Goal: Transaction & Acquisition: Purchase product/service

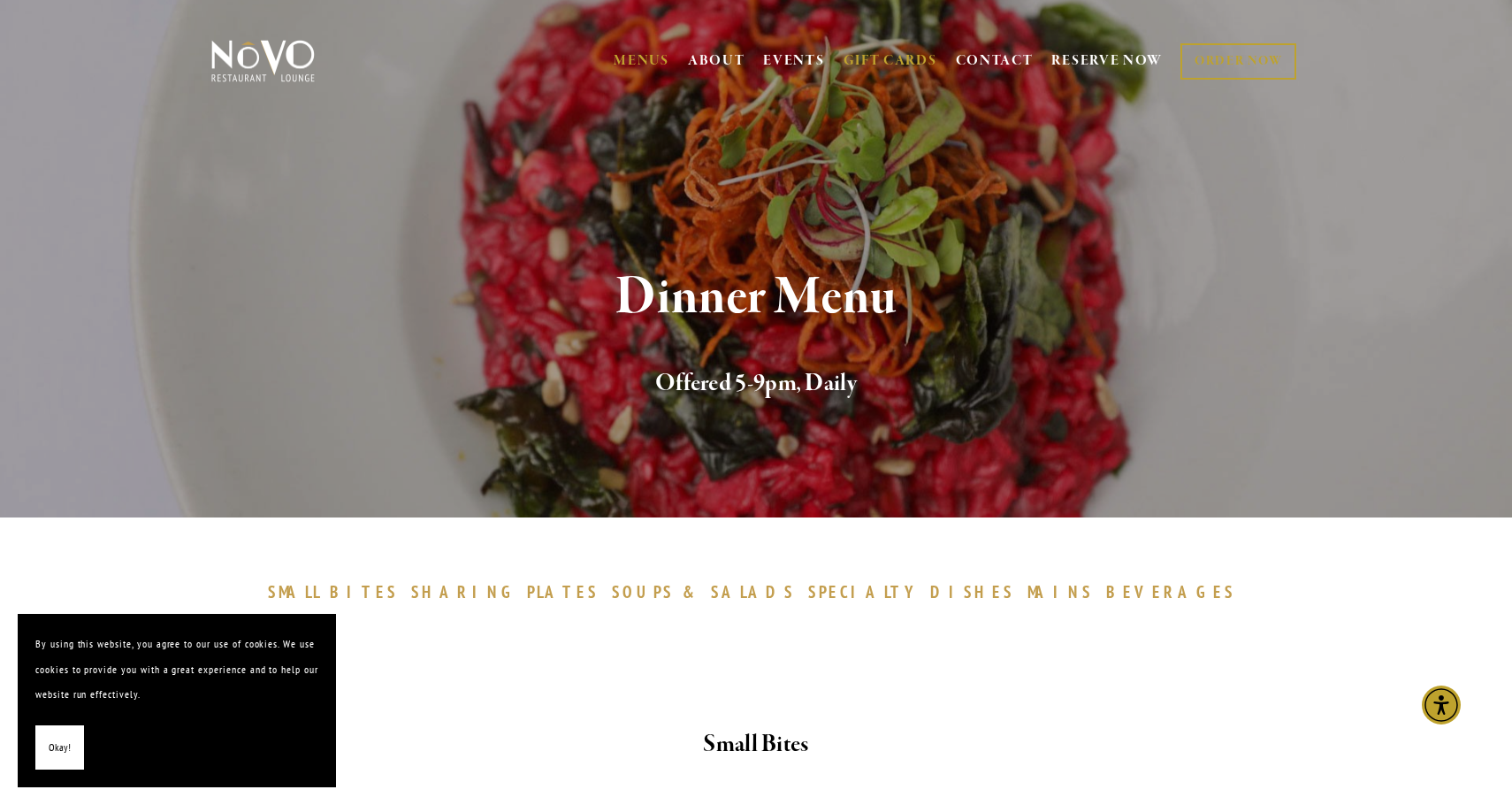
click at [889, 60] on link "GIFT CARDS" at bounding box center [890, 61] width 93 height 34
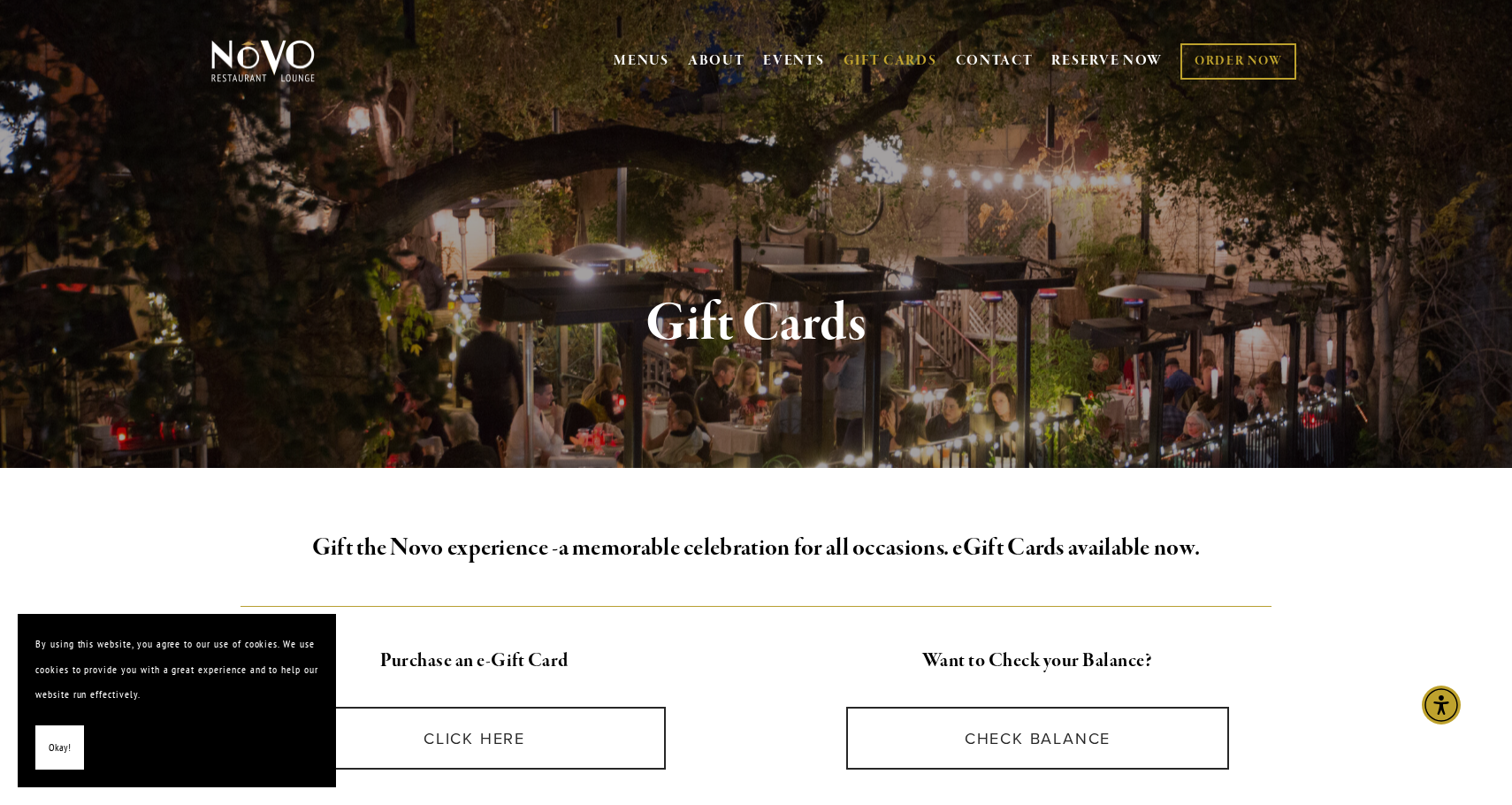
click at [70, 736] on button "Okay!" at bounding box center [60, 747] width 49 height 45
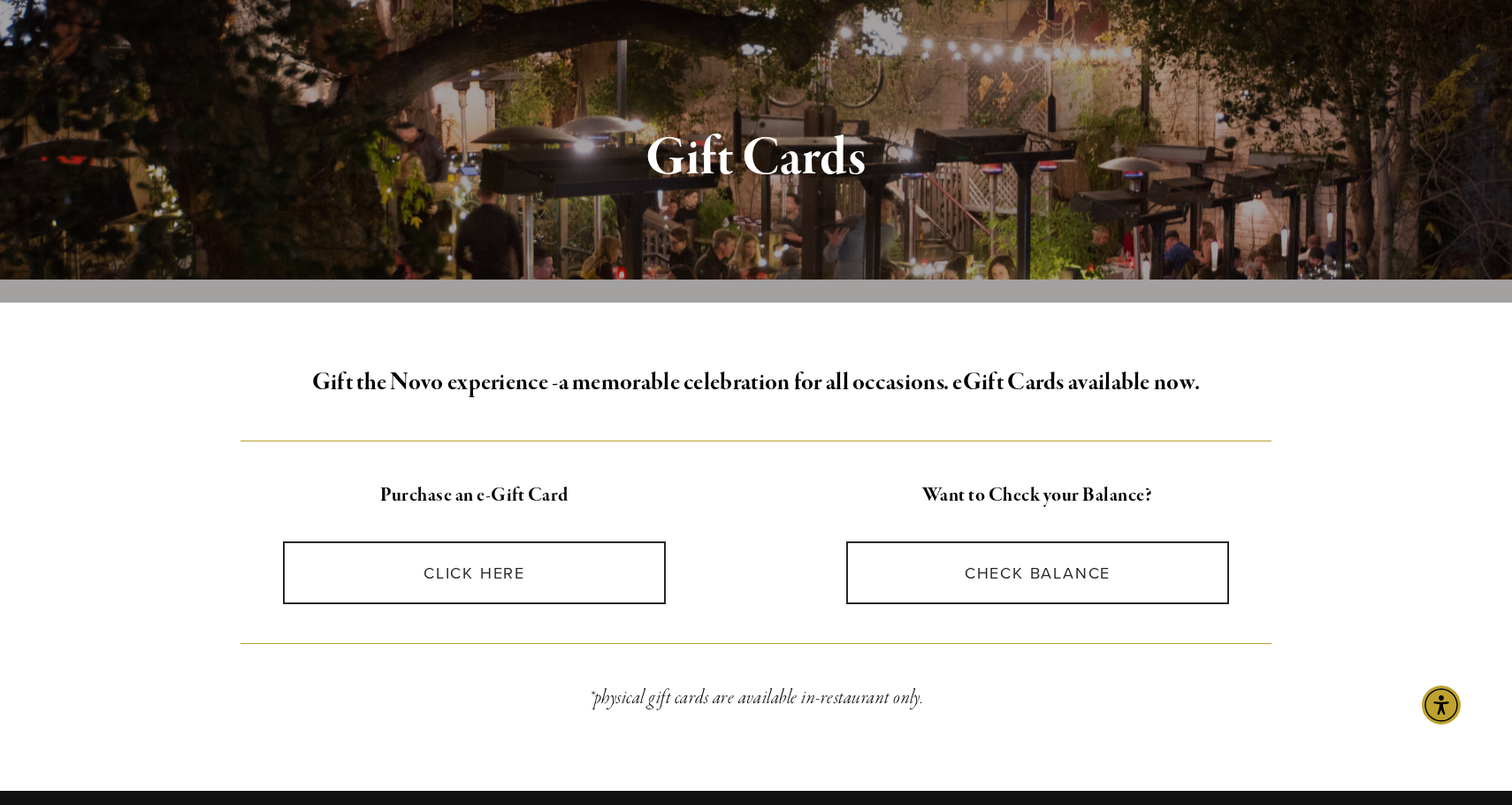
scroll to position [224, 0]
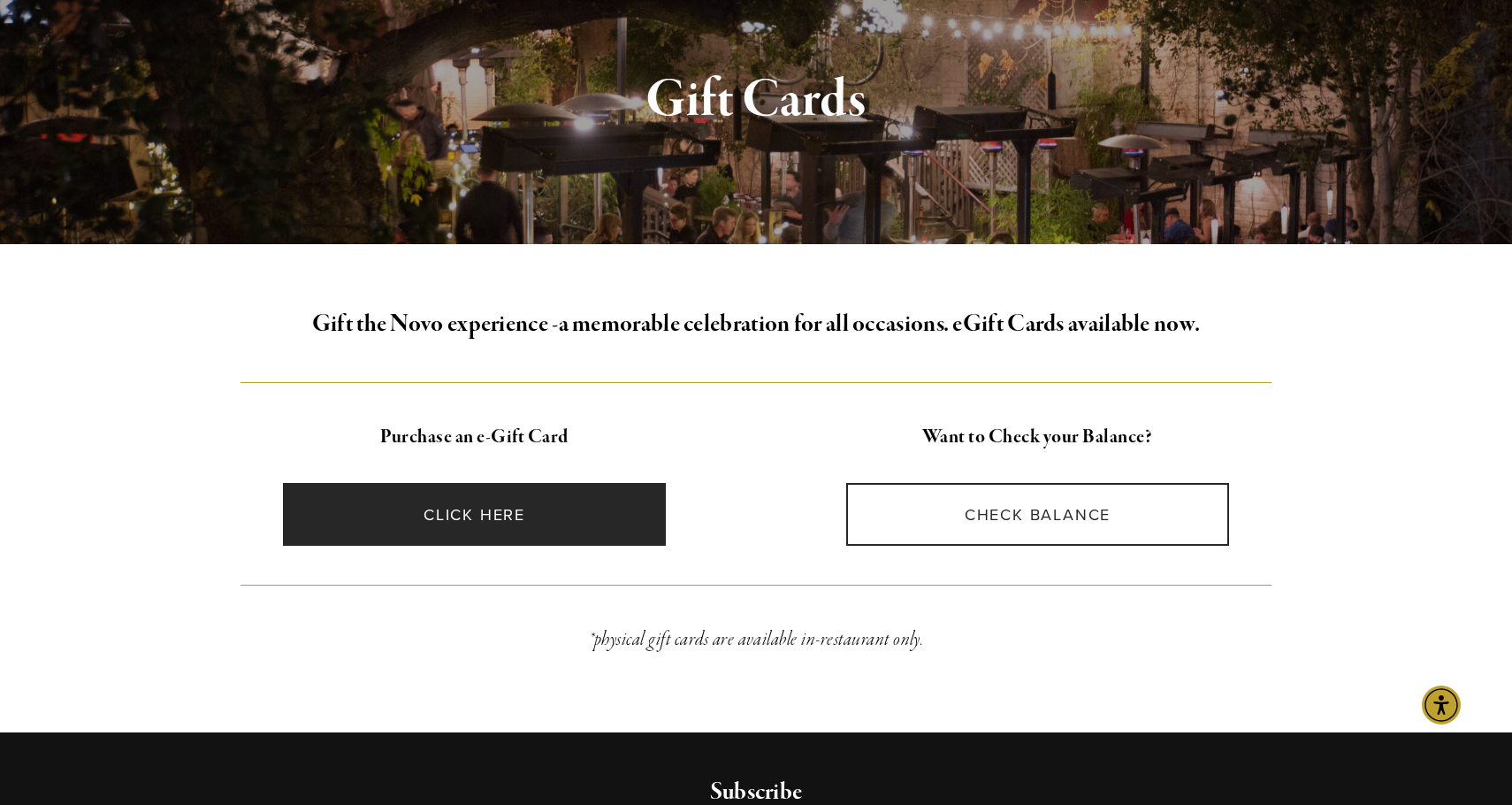
click at [486, 533] on link "CLICK HERE" at bounding box center [475, 514] width 383 height 63
